Goal: Transaction & Acquisition: Purchase product/service

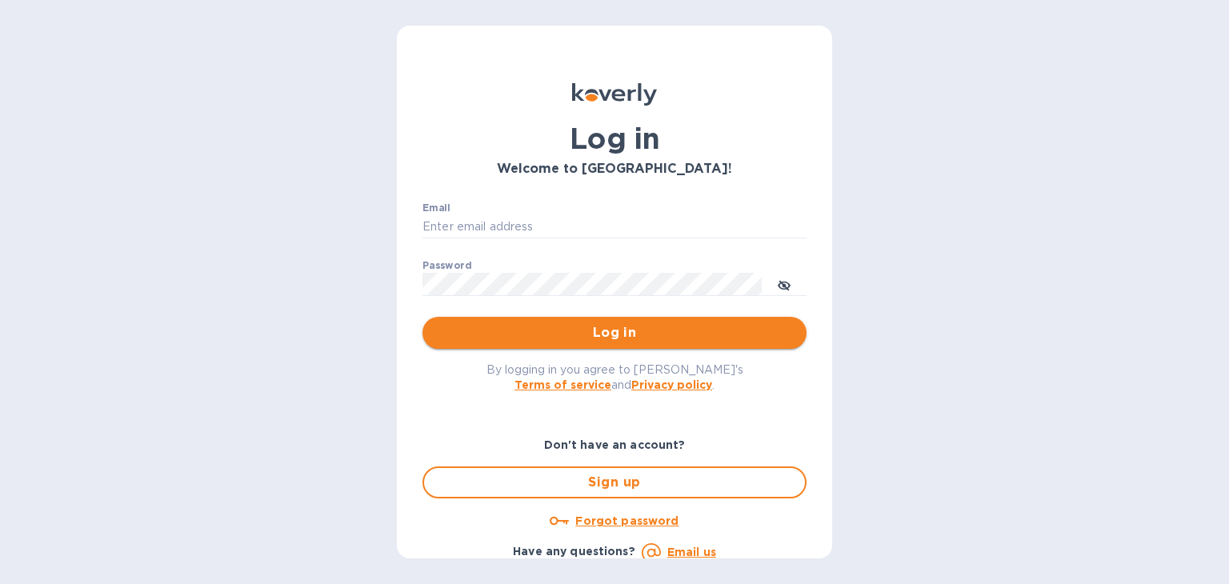
type input "[PERSON_NAME][EMAIL_ADDRESS][DOMAIN_NAME]"
click at [562, 328] on span "Log in" at bounding box center [614, 332] width 358 height 19
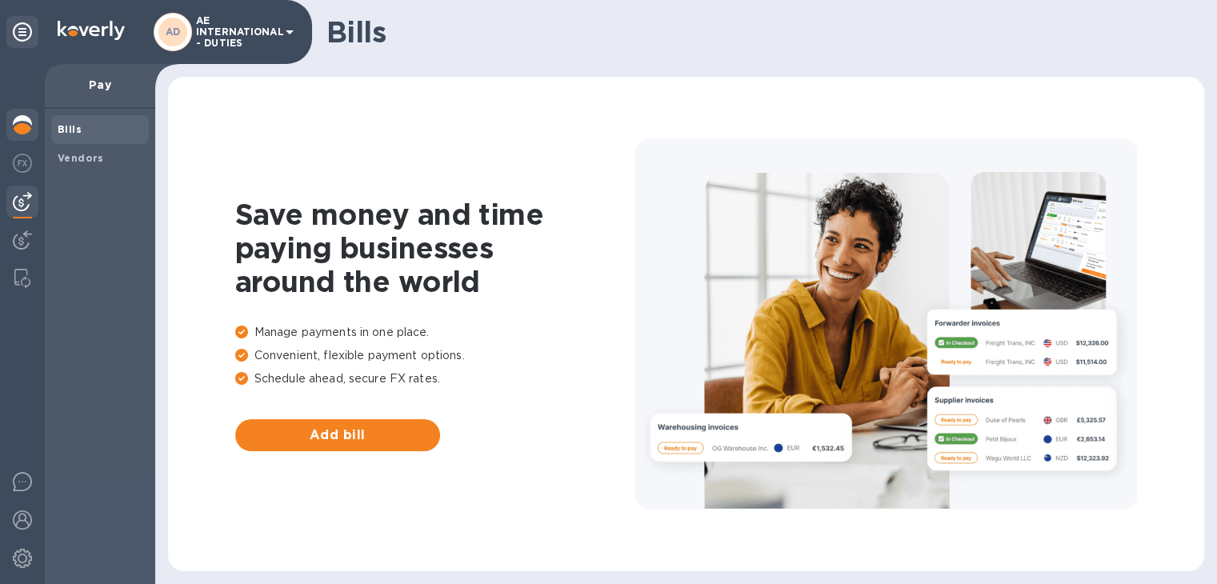
click at [27, 128] on img at bounding box center [22, 124] width 19 height 19
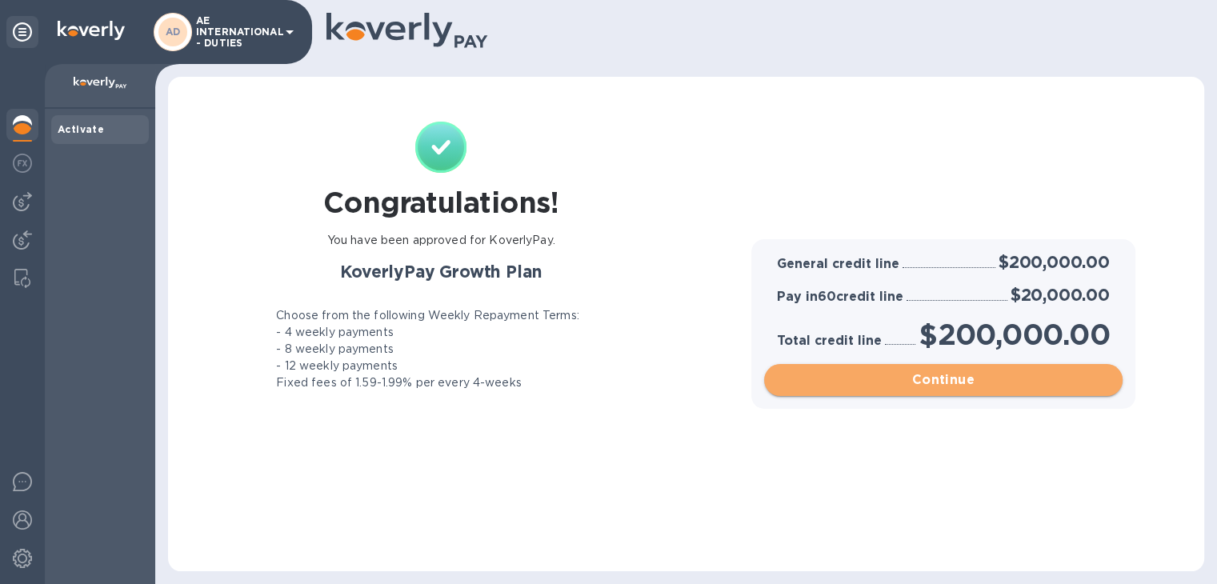
click at [993, 382] on span "Continue" at bounding box center [943, 379] width 333 height 19
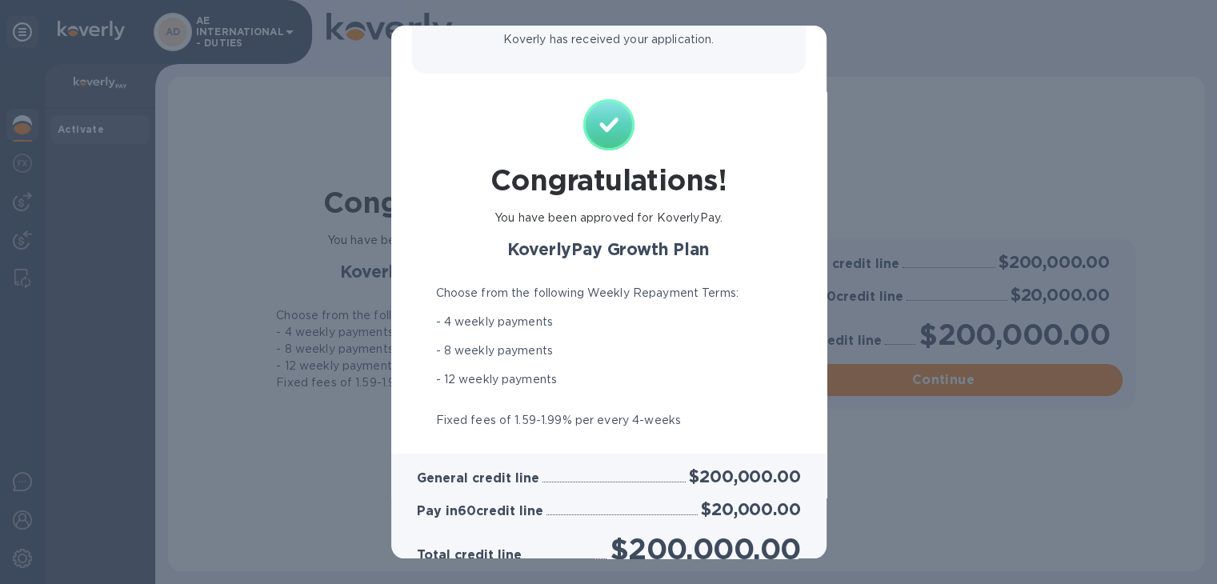
scroll to position [237, 0]
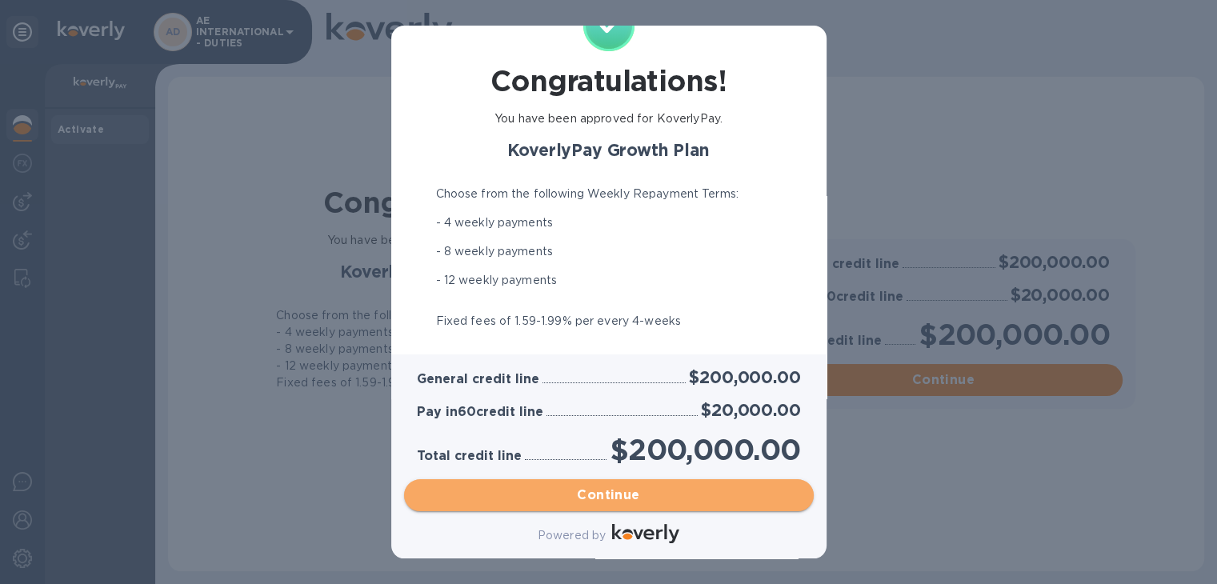
click at [623, 494] on span "Continue" at bounding box center [609, 495] width 384 height 19
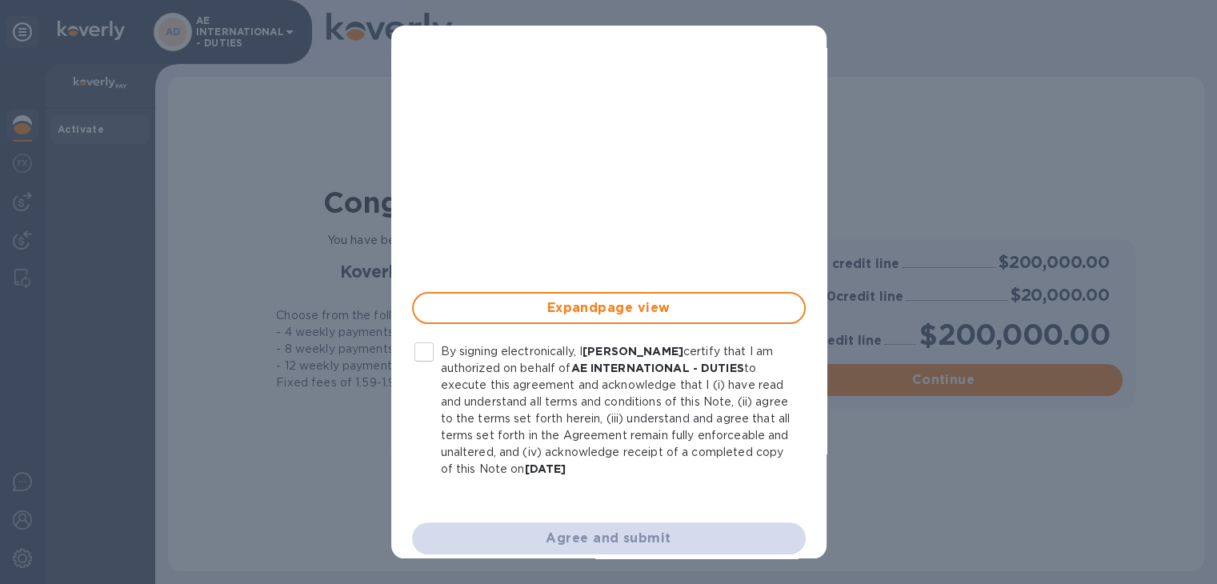
scroll to position [429, 0]
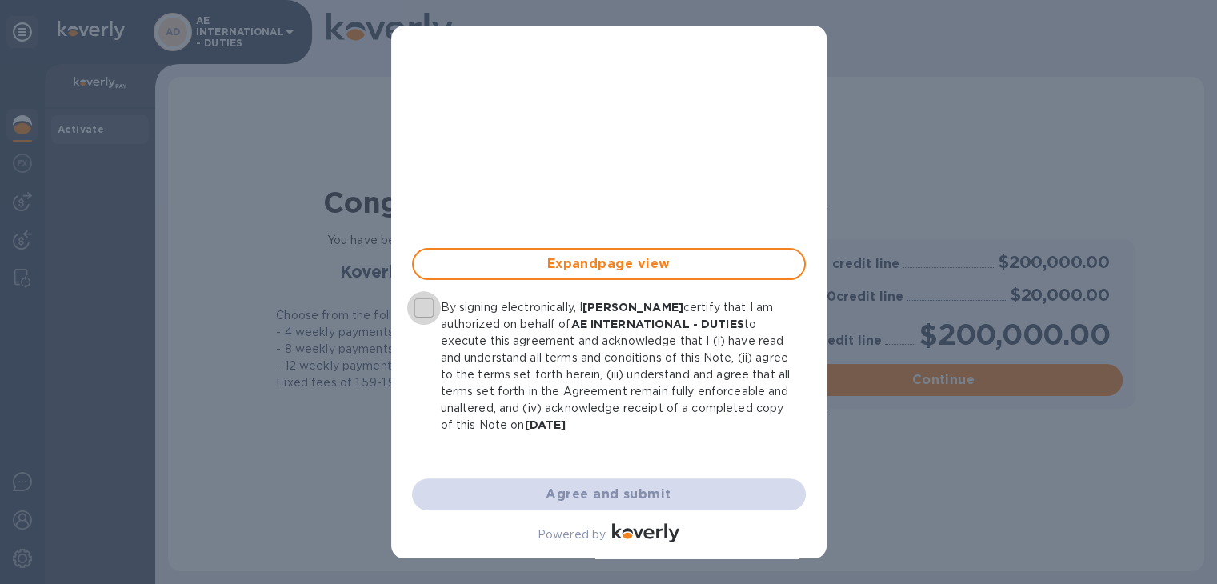
drag, startPoint x: 428, startPoint y: 305, endPoint x: 544, endPoint y: 427, distance: 168.1
click at [428, 305] on input "By signing electronically, I [PERSON_NAME] certify that I am authorized on beha…" at bounding box center [424, 308] width 34 height 34
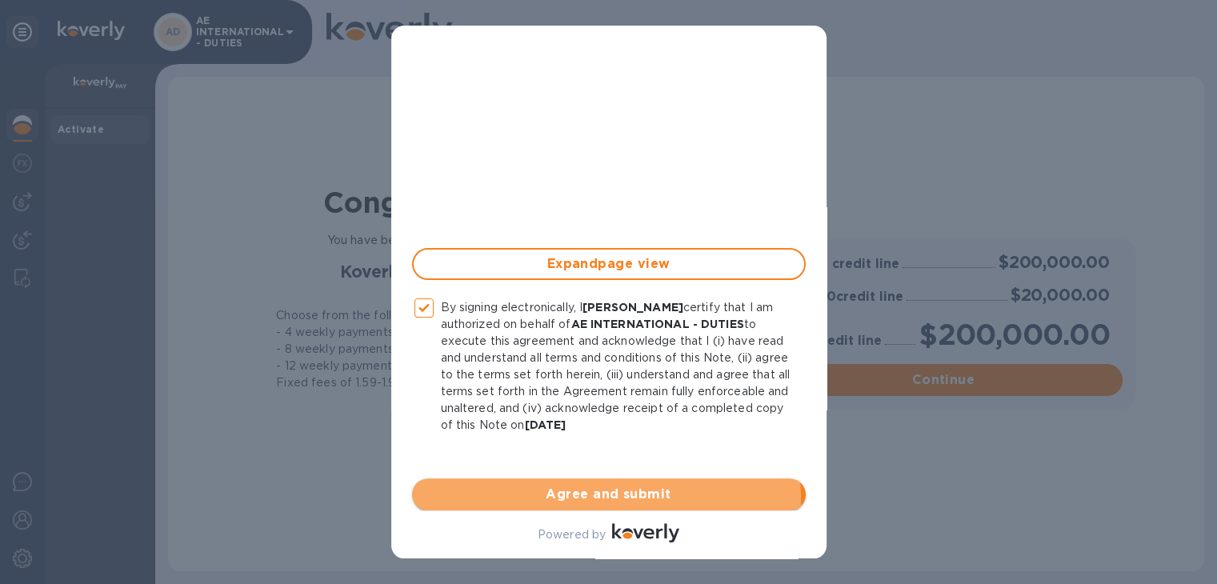
click at [601, 499] on span "Agree and submit" at bounding box center [609, 494] width 368 height 19
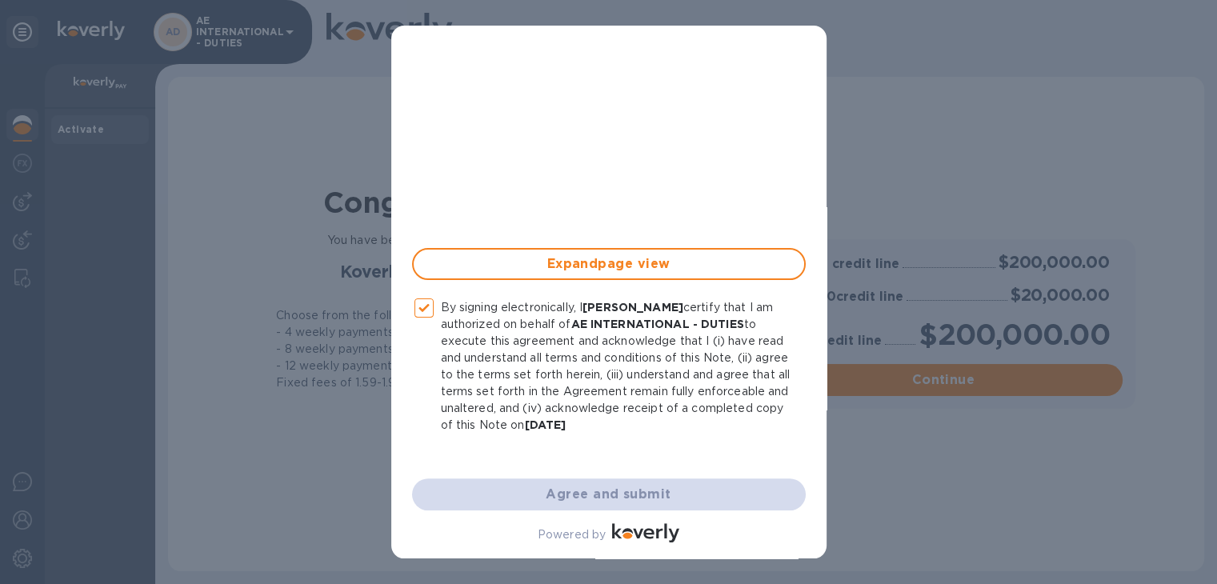
checkbox input "false"
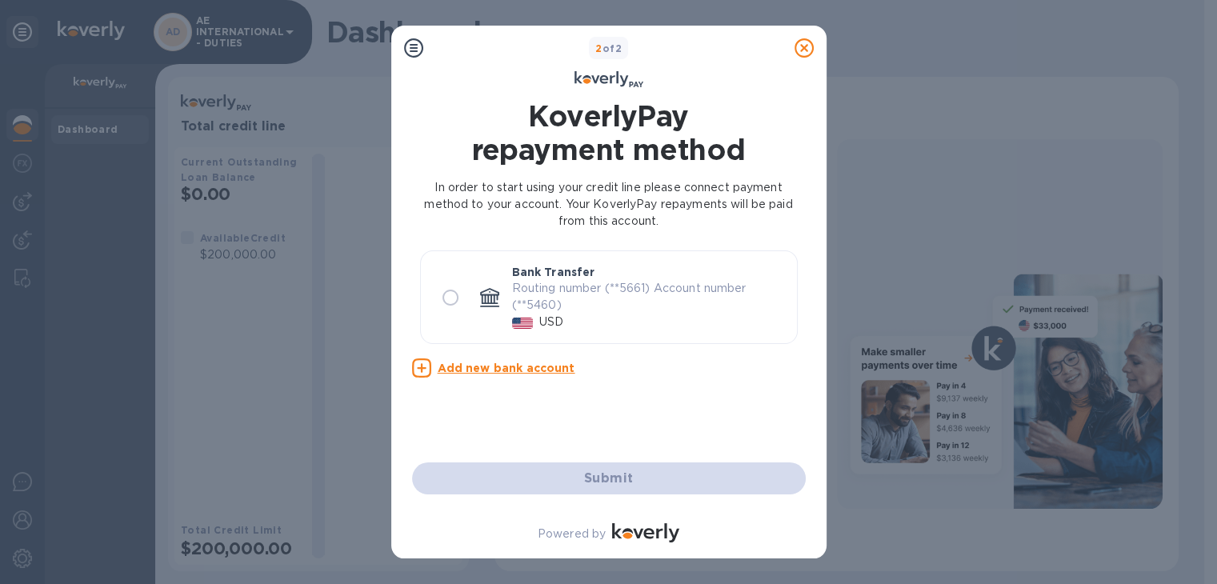
click at [451, 302] on input "radio" at bounding box center [451, 298] width 34 height 34
radio input "true"
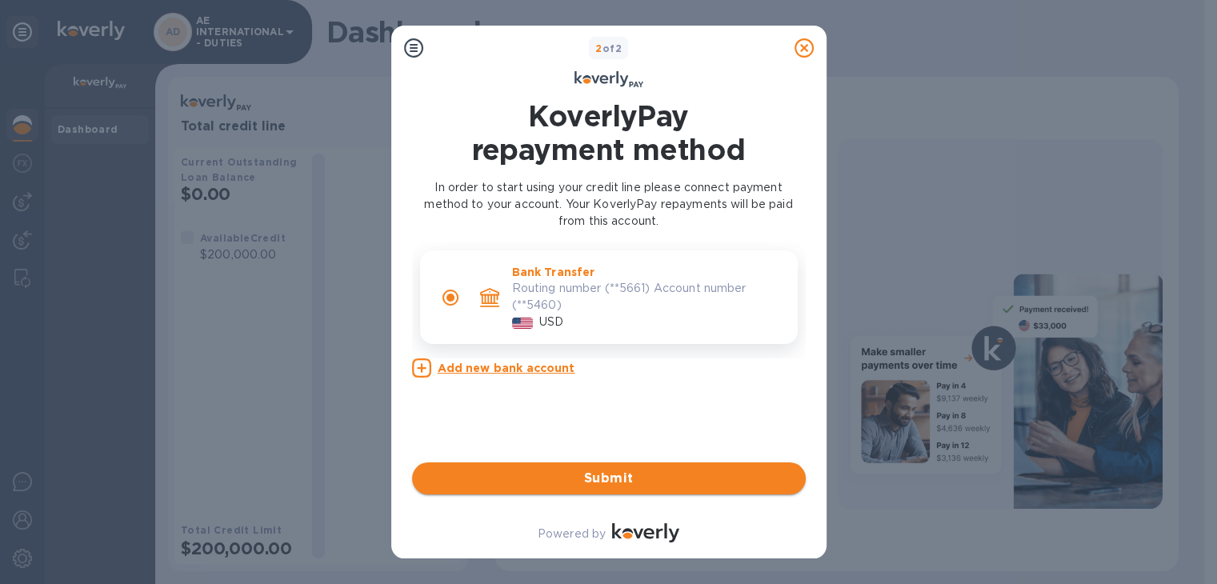
click at [586, 483] on span "Submit" at bounding box center [609, 478] width 368 height 19
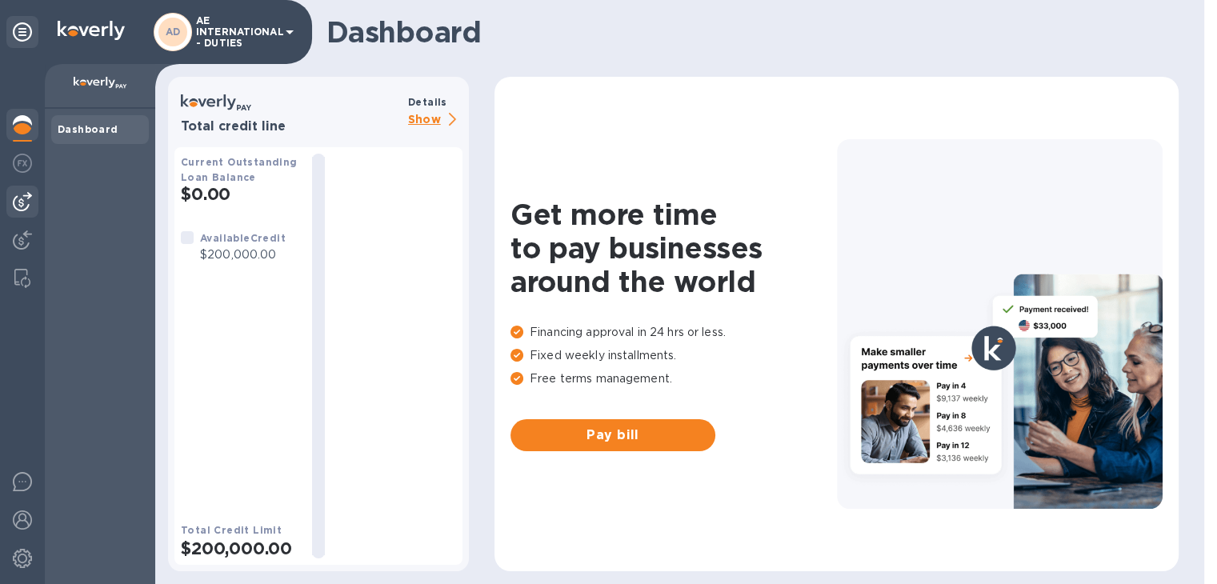
click at [16, 209] on img at bounding box center [22, 201] width 19 height 19
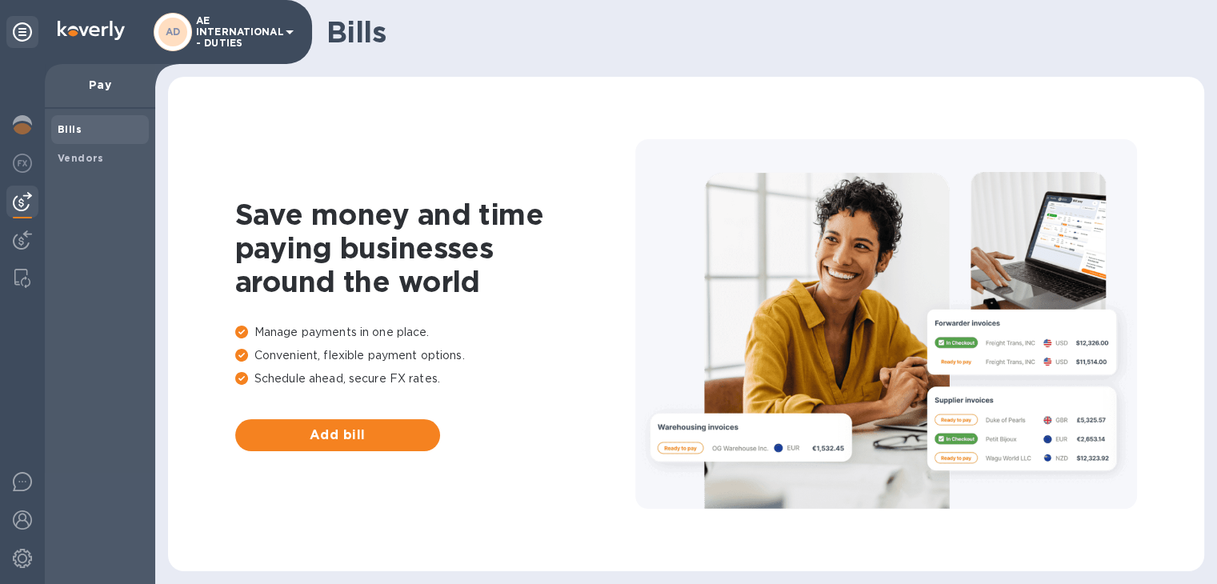
click at [77, 133] on b "Bills" at bounding box center [70, 129] width 24 height 12
click at [77, 159] on b "Vendors" at bounding box center [81, 158] width 46 height 12
click at [77, 128] on b "Bills" at bounding box center [70, 129] width 24 height 12
click at [25, 162] on img at bounding box center [22, 163] width 19 height 19
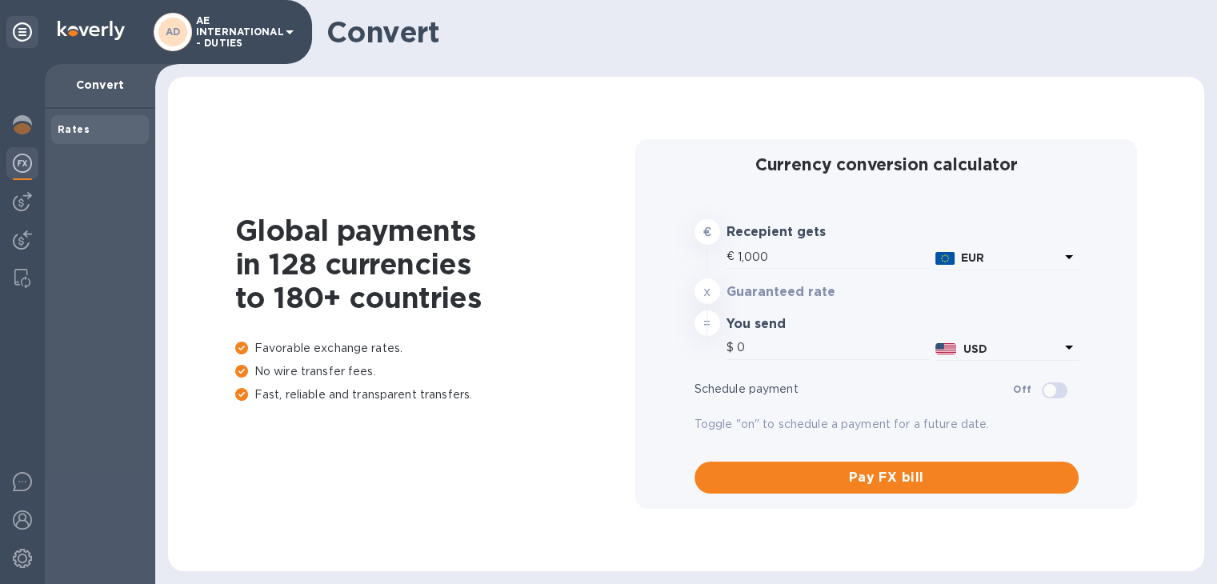
type input "1,171.74"
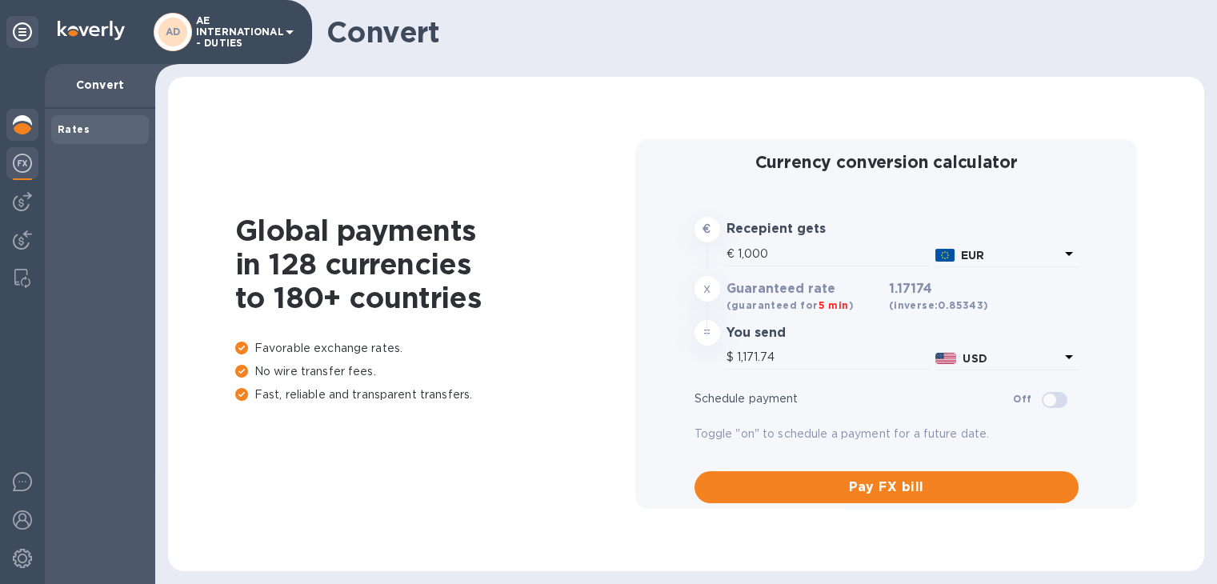
click at [22, 121] on img at bounding box center [22, 124] width 19 height 19
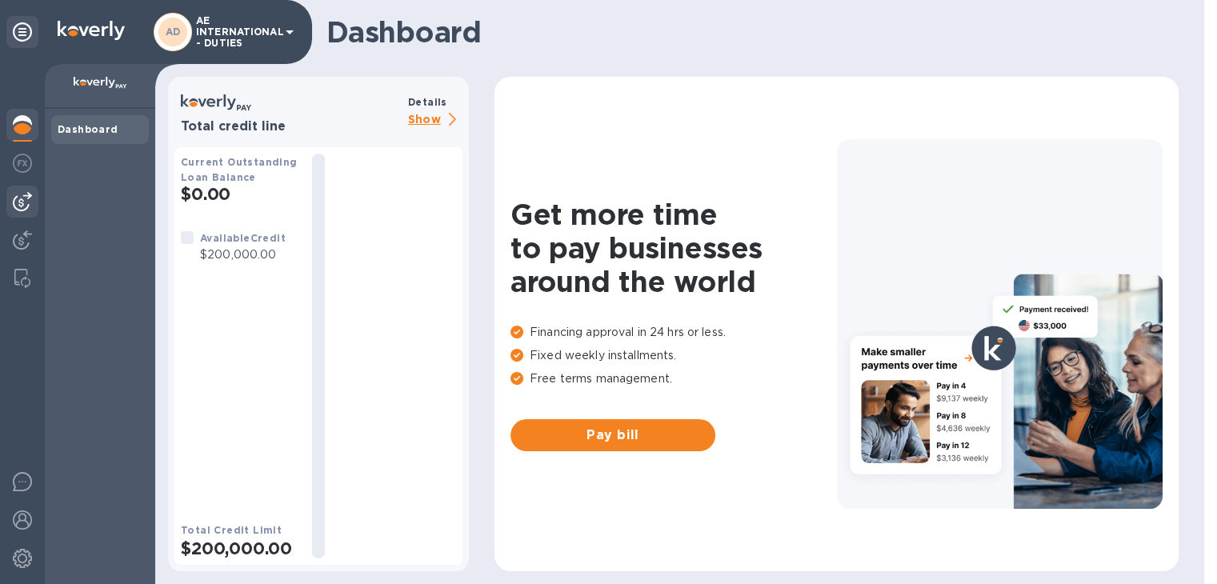
click at [21, 205] on img at bounding box center [22, 201] width 19 height 19
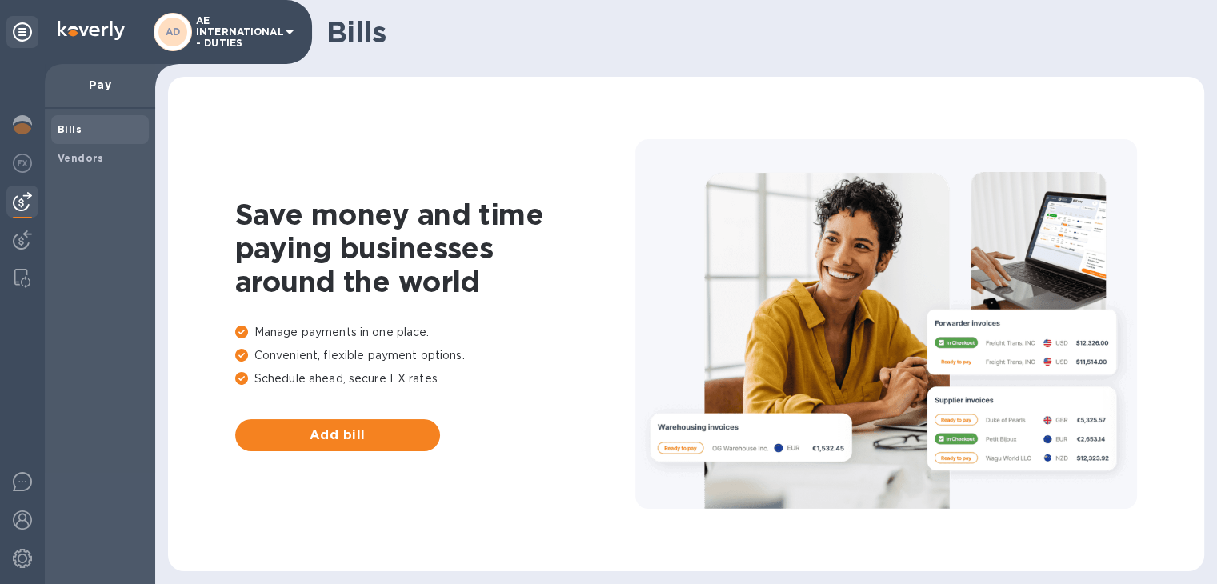
click at [283, 34] on icon at bounding box center [289, 31] width 19 height 19
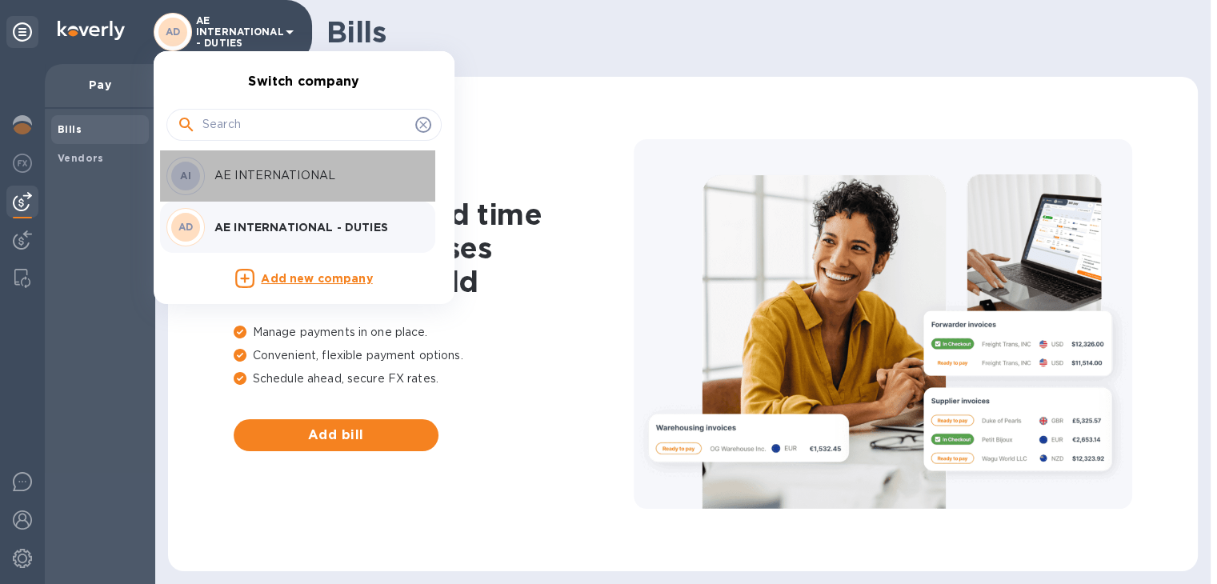
click at [259, 174] on p "AE INTERNATIONAL" at bounding box center [315, 175] width 202 height 17
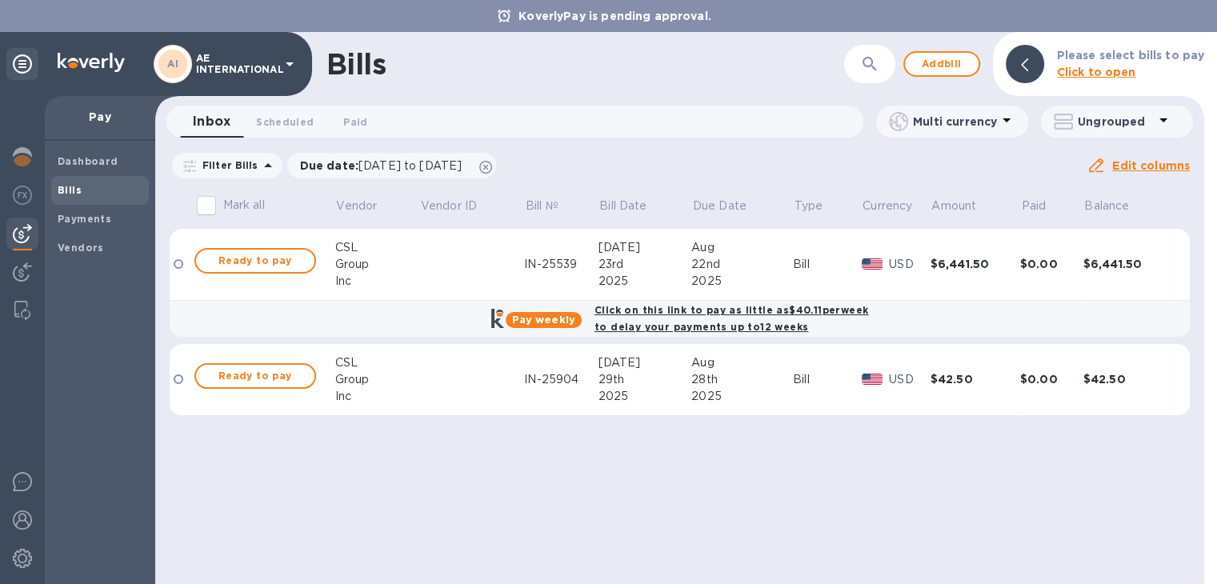
click at [285, 67] on icon at bounding box center [289, 63] width 19 height 19
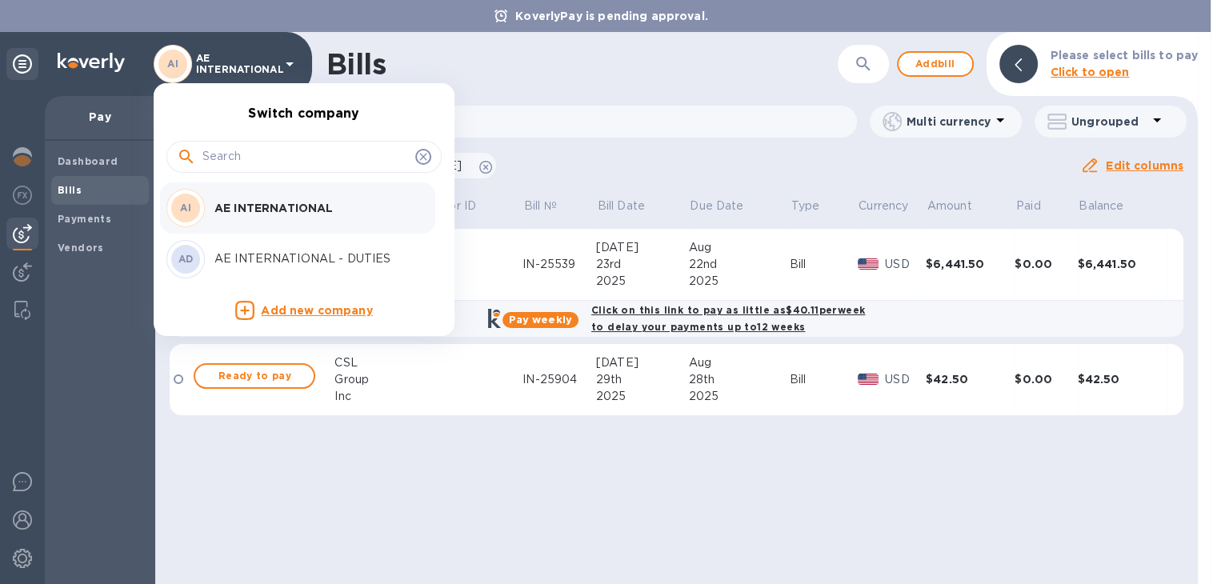
click at [257, 254] on p "AE INTERNATIONAL - DUTIES" at bounding box center [315, 258] width 202 height 17
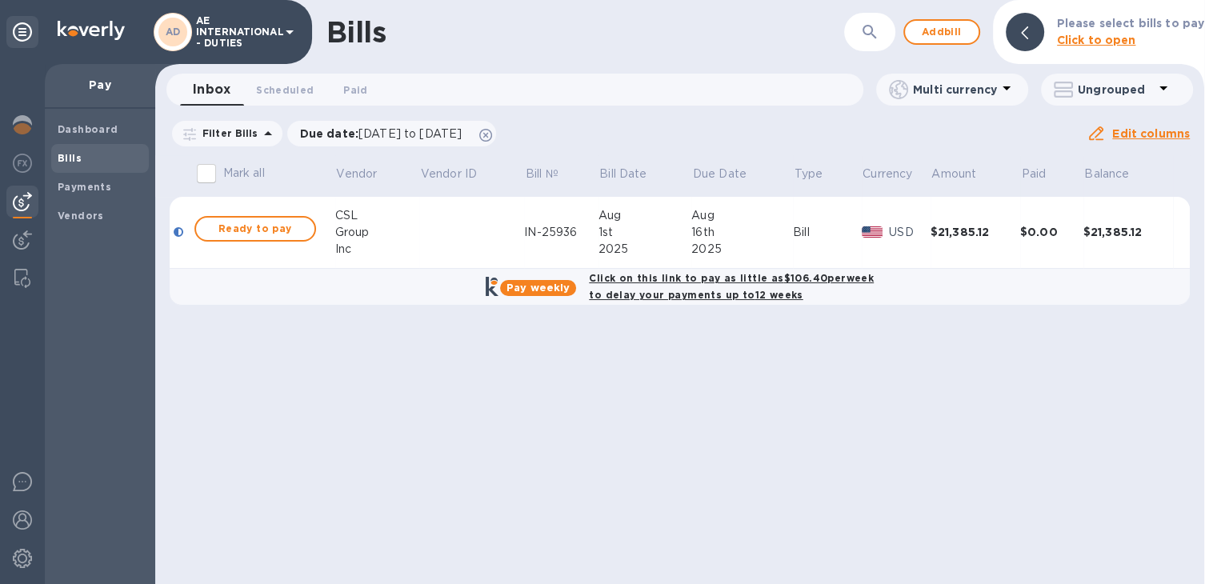
click at [783, 443] on div "Bills ​ Add bill Please select bills to pay Click to open Inbox 0 Scheduled 0 P…" at bounding box center [679, 292] width 1049 height 584
click at [288, 236] on span "Ready to pay" at bounding box center [255, 228] width 93 height 19
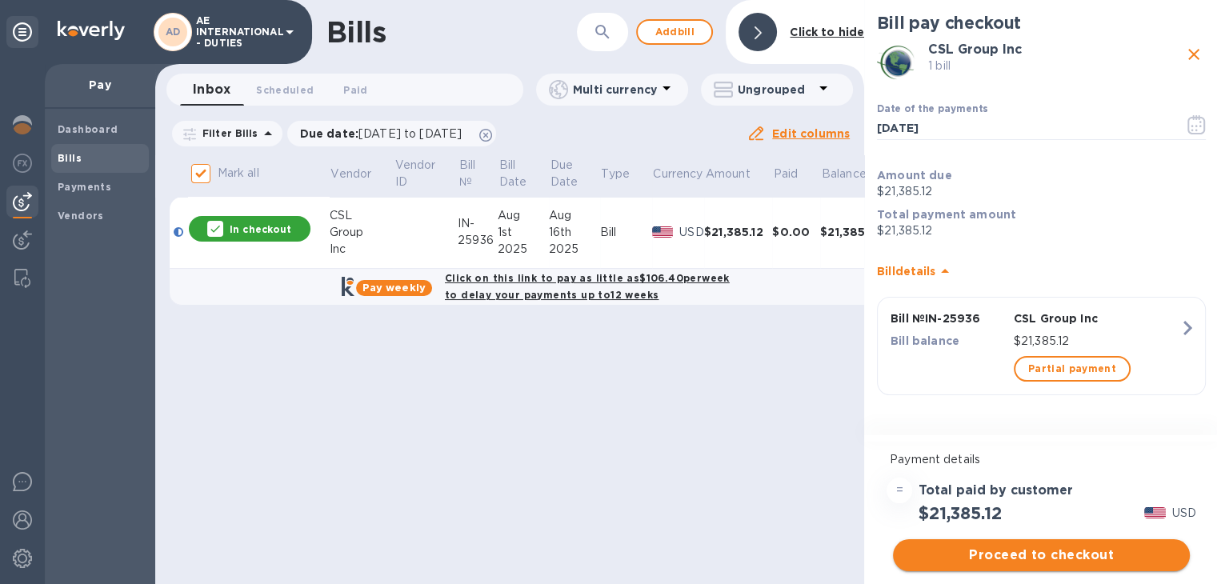
click at [959, 555] on span "Proceed to checkout" at bounding box center [1041, 555] width 271 height 19
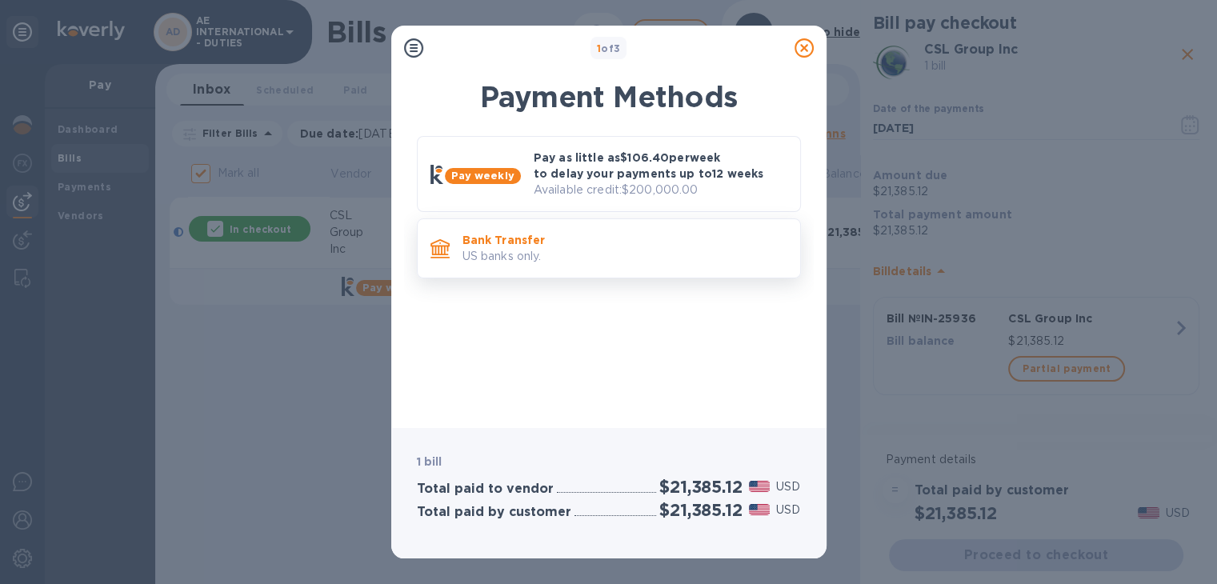
click at [557, 256] on p "US banks only." at bounding box center [625, 256] width 325 height 17
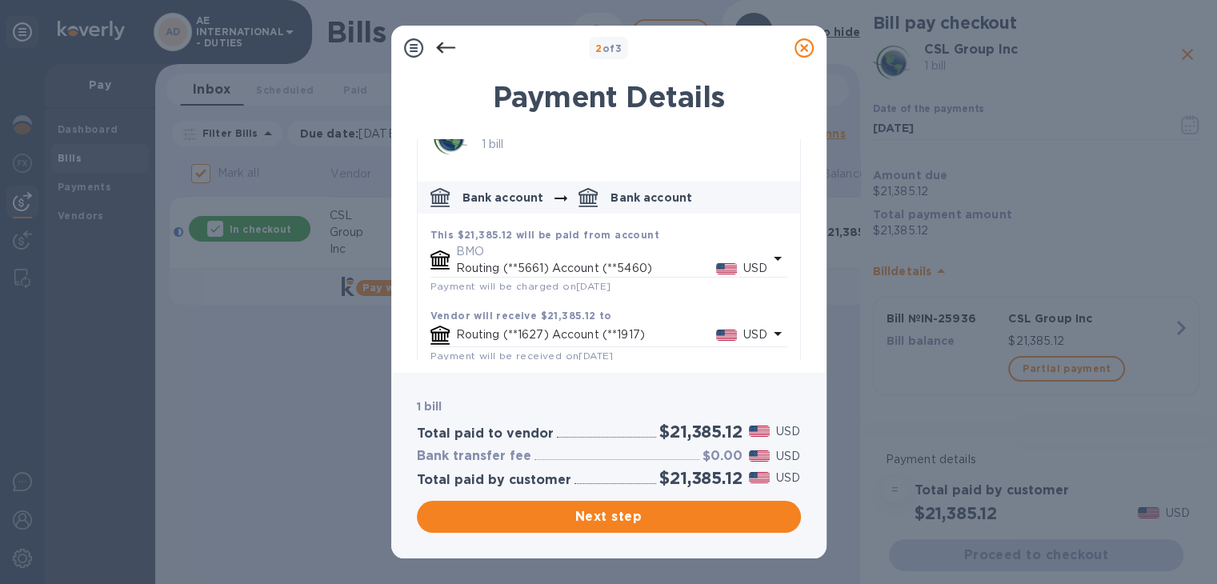
scroll to position [54, 0]
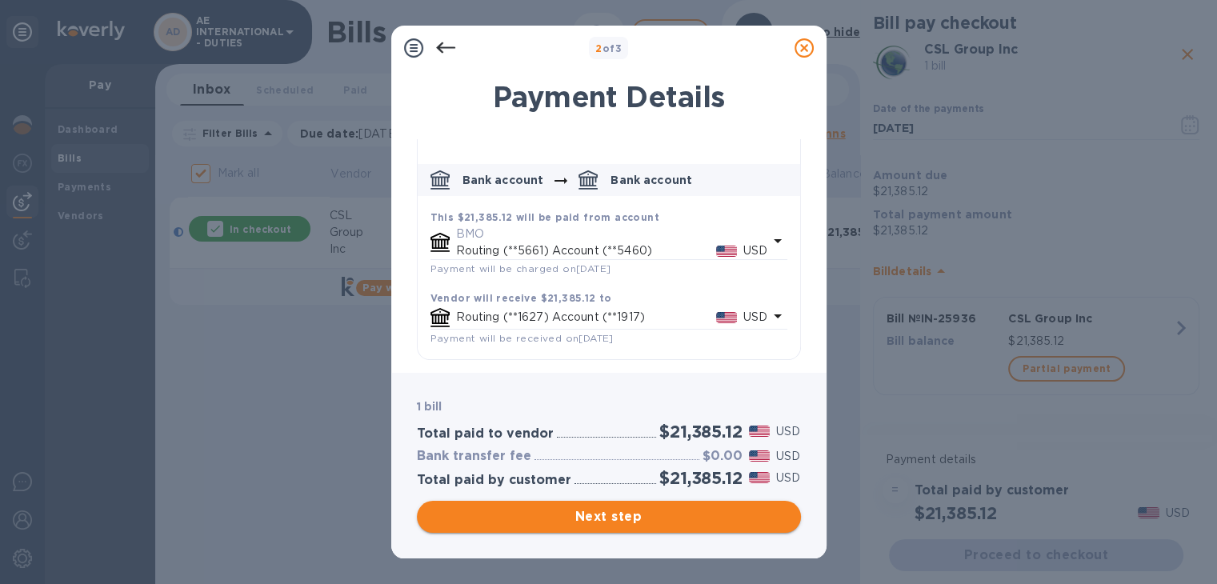
click at [613, 523] on span "Next step" at bounding box center [609, 516] width 358 height 19
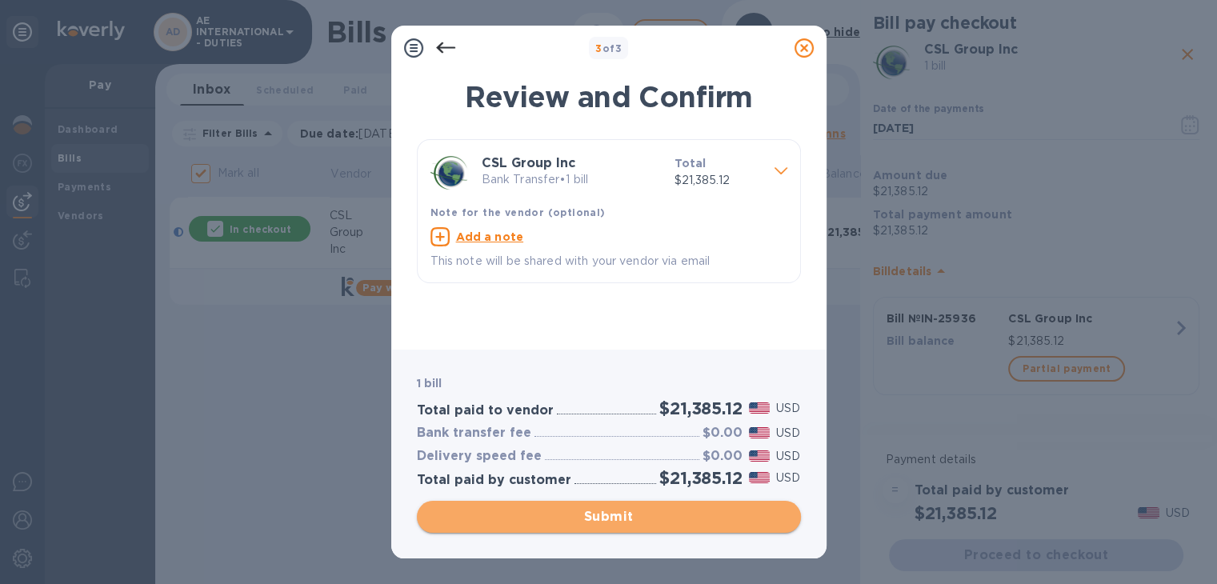
click at [614, 519] on span "Submit" at bounding box center [609, 516] width 358 height 19
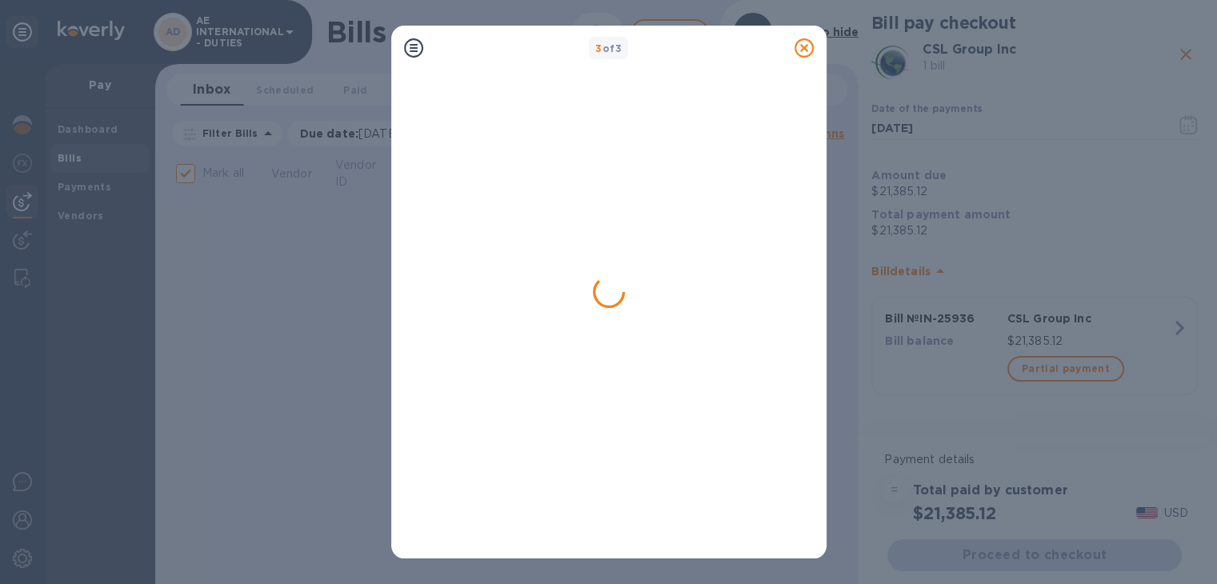
checkbox input "false"
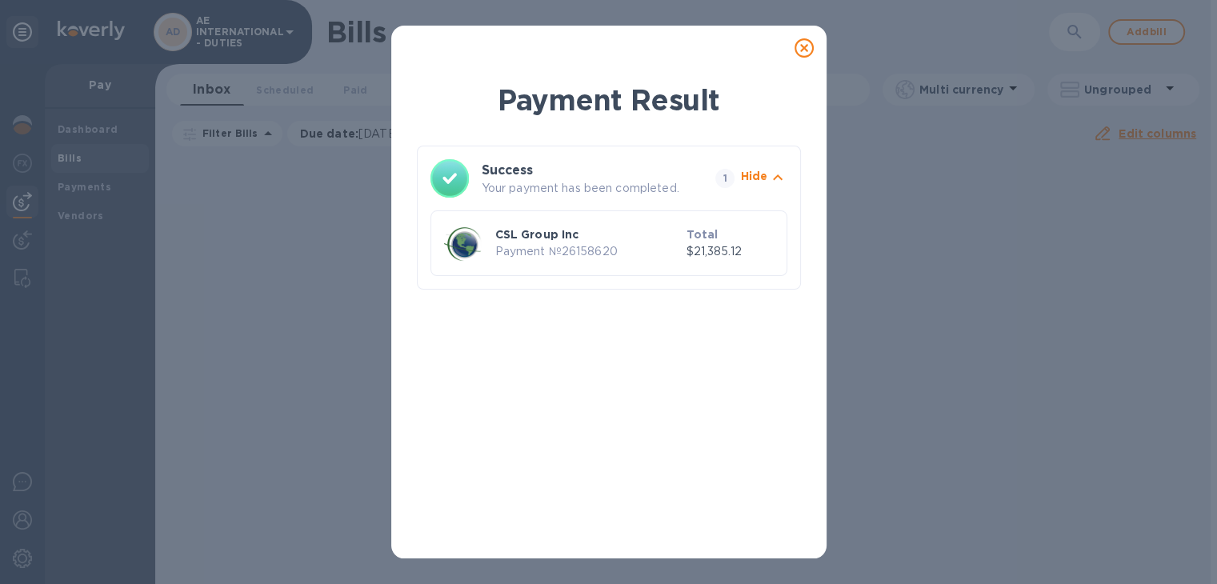
click at [807, 46] on icon at bounding box center [804, 47] width 19 height 19
